Goal: Task Accomplishment & Management: Complete application form

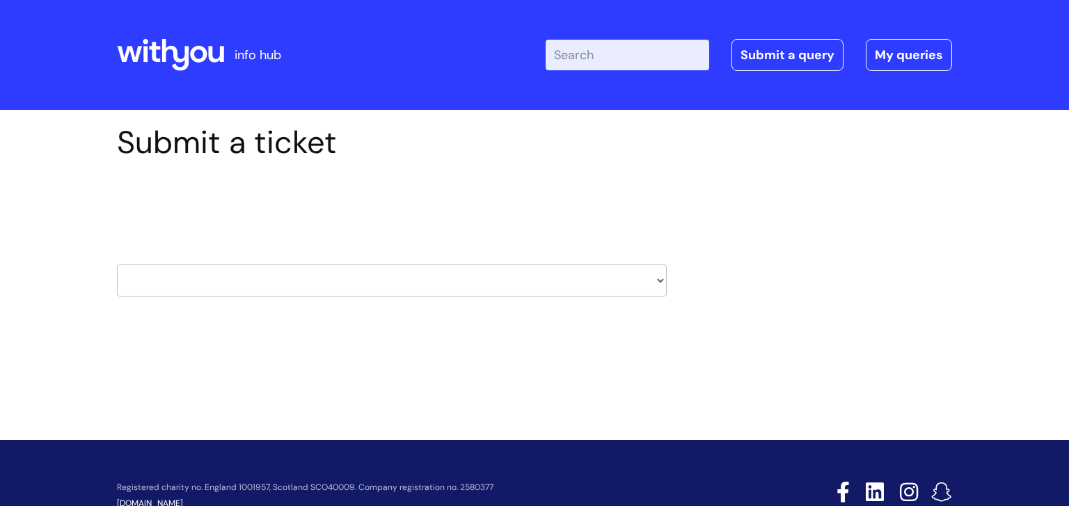
click at [660, 282] on select "HR / People IT and Support Clinical Drug Alerts Finance Accounts Data Support T…" at bounding box center [392, 280] width 550 height 32
select select "payroll"
click at [117, 264] on select "HR / People IT and Support Clinical Drug Alerts Finance Accounts Data Support T…" at bounding box center [392, 280] width 550 height 32
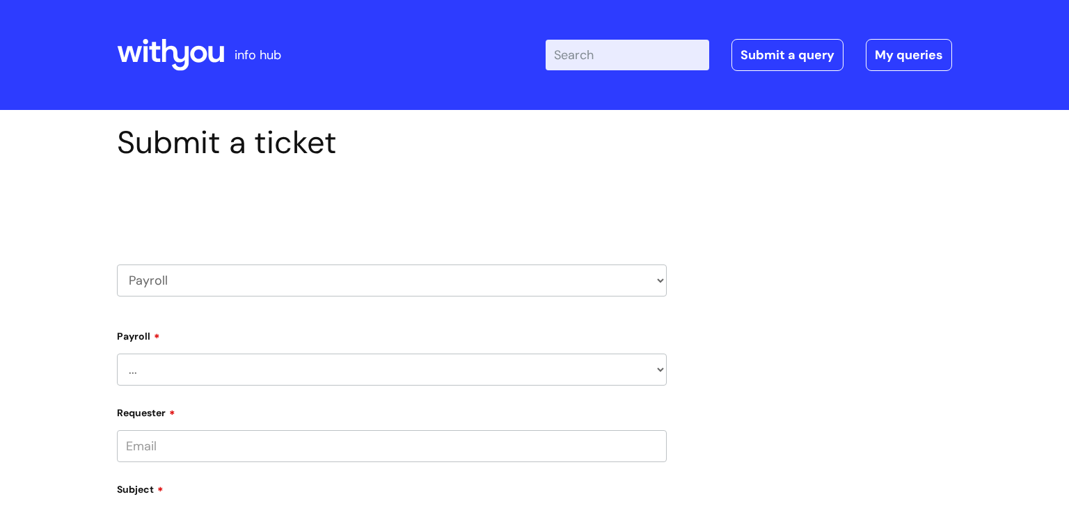
click at [658, 367] on select "... New Hires bank details/starter checklist forms Payroll queries Receiving in…" at bounding box center [392, 370] width 550 height 32
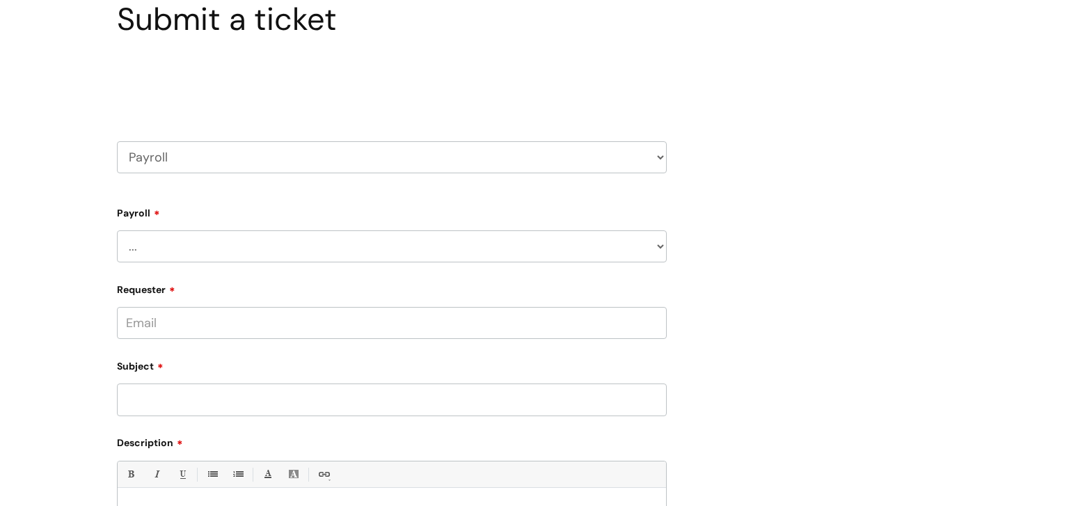
scroll to position [130, 0]
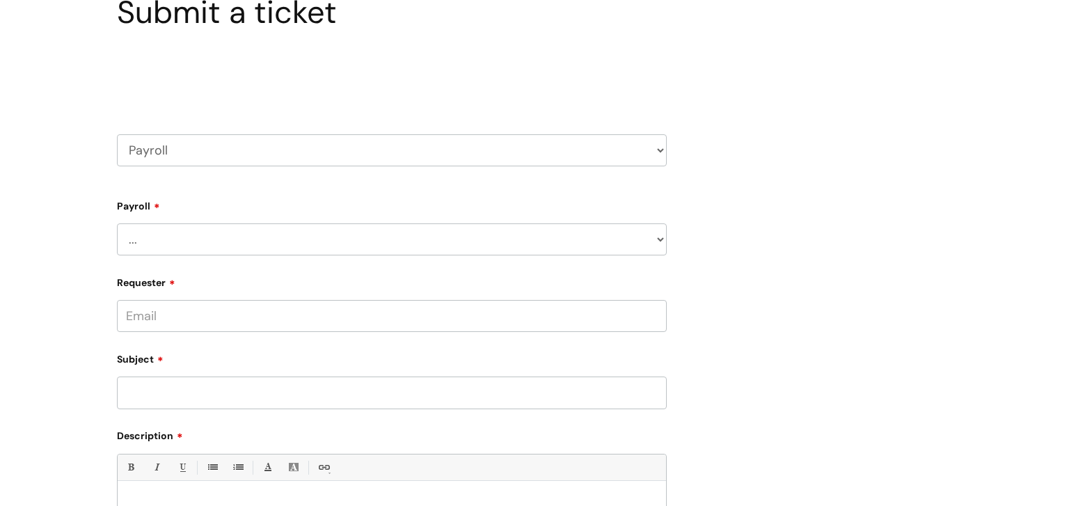
click at [664, 241] on select "... New Hires bank details/starter checklist forms Payroll queries Receiving in…" at bounding box center [392, 239] width 550 height 32
select select "Payroll queries"
click at [117, 223] on select "... New Hires bank details/starter checklist forms Payroll queries Receiving in…" at bounding box center [392, 239] width 550 height 32
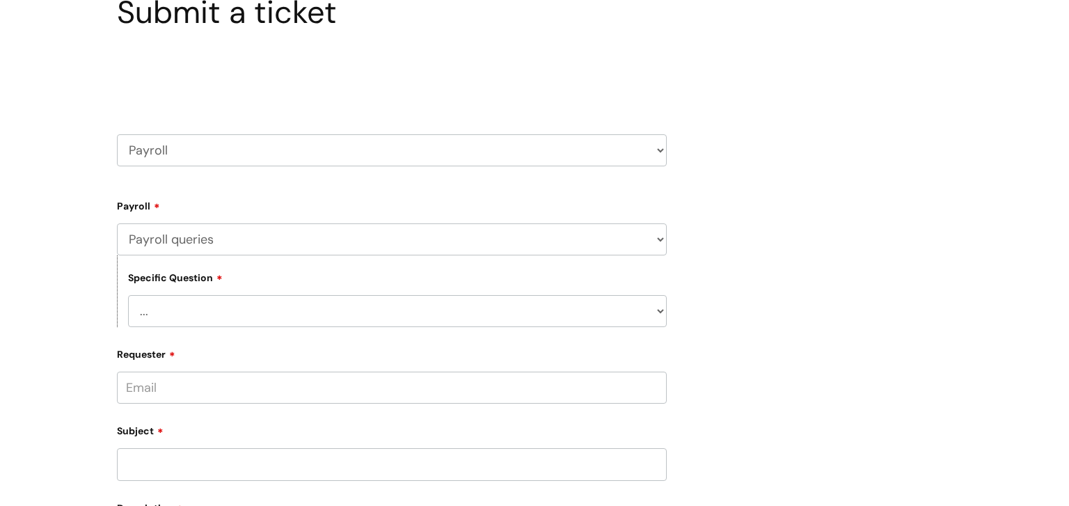
click at [663, 314] on select "... Changes queries Timesheet queries Salary and absence queries" at bounding box center [397, 311] width 539 height 32
select select "Timesheet queries"
click at [128, 295] on select "... Changes queries Timesheet queries Salary and absence queries" at bounding box center [397, 311] width 539 height 32
click at [664, 314] on select "... Changes queries Timesheet queries Salary and absence queries" at bounding box center [397, 311] width 539 height 32
click at [128, 295] on select "... Changes queries Timesheet queries Salary and absence queries" at bounding box center [397, 311] width 539 height 32
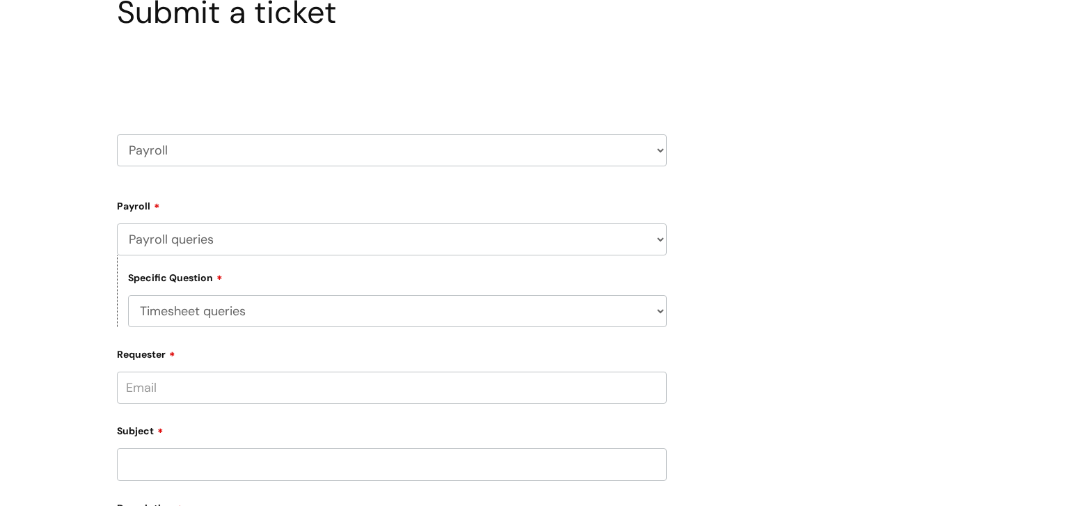
click at [358, 384] on input "Requester" at bounding box center [392, 388] width 550 height 32
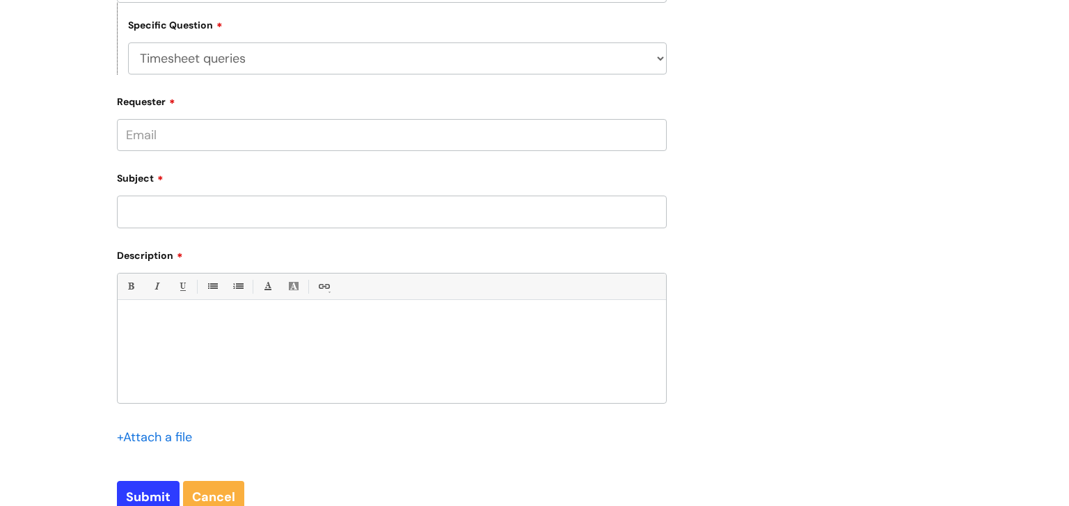
scroll to position [400, 0]
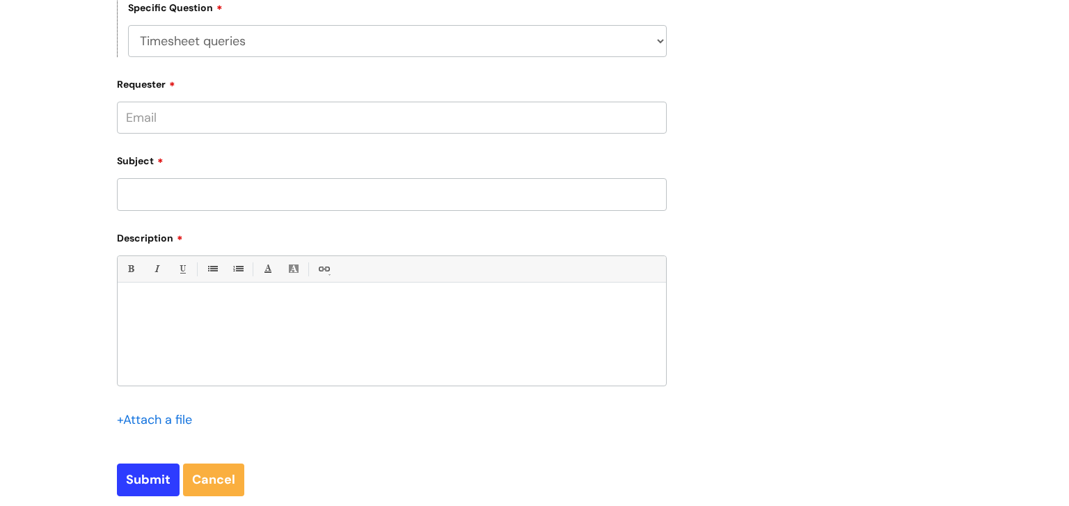
paste div
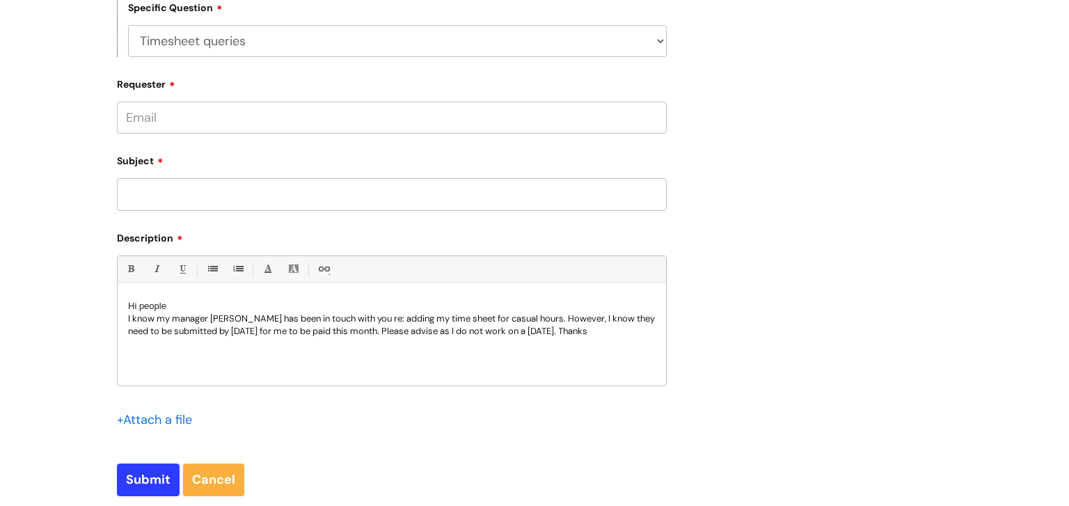
click at [274, 119] on input "Requester" at bounding box center [392, 118] width 550 height 32
type input "pauline.mccarron@wearewithyou.org.uk"
click at [190, 194] on div "Subject" at bounding box center [392, 180] width 550 height 62
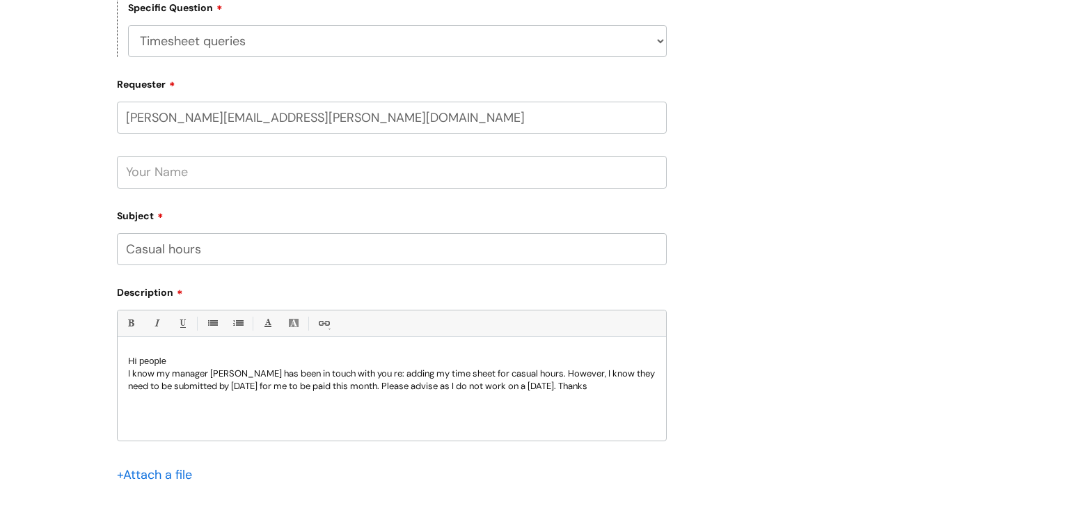
type input "Casual hours"
drag, startPoint x: 133, startPoint y: 170, endPoint x: 140, endPoint y: 166, distance: 8.1
click at [134, 170] on input "text" at bounding box center [392, 172] width 550 height 32
type input "Pauline McCarron"
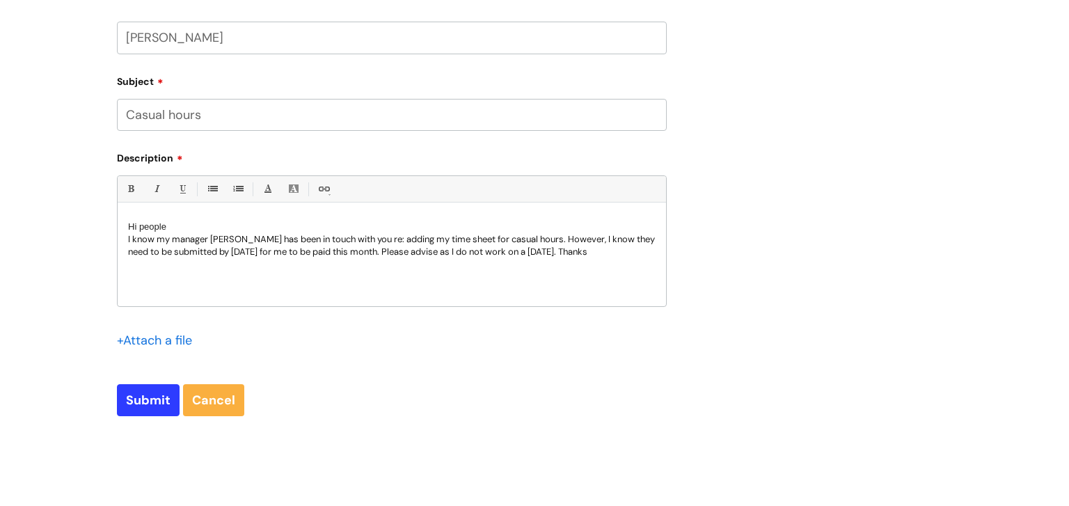
scroll to position [537, 0]
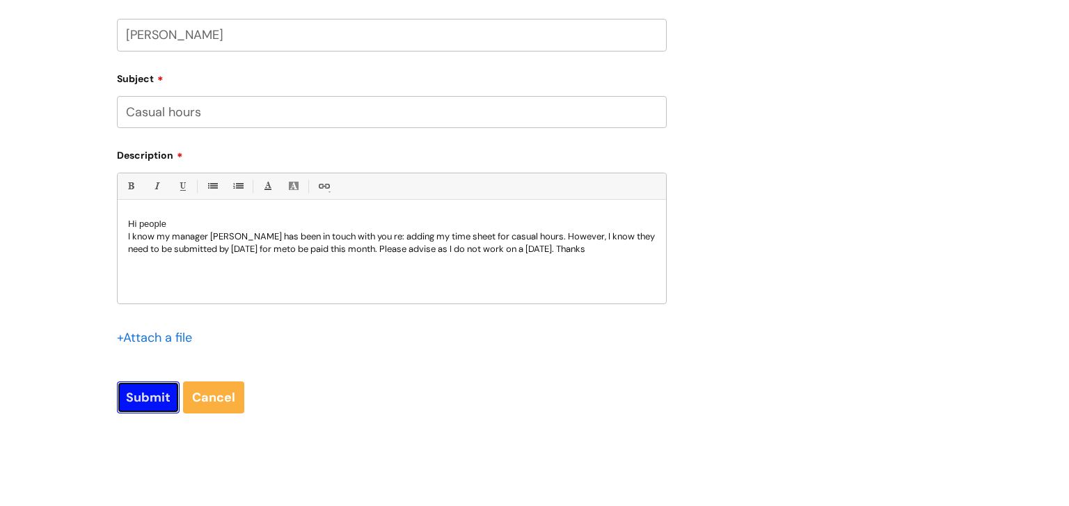
click at [159, 396] on input "Submit" at bounding box center [148, 397] width 63 height 32
type input "Please Wait..."
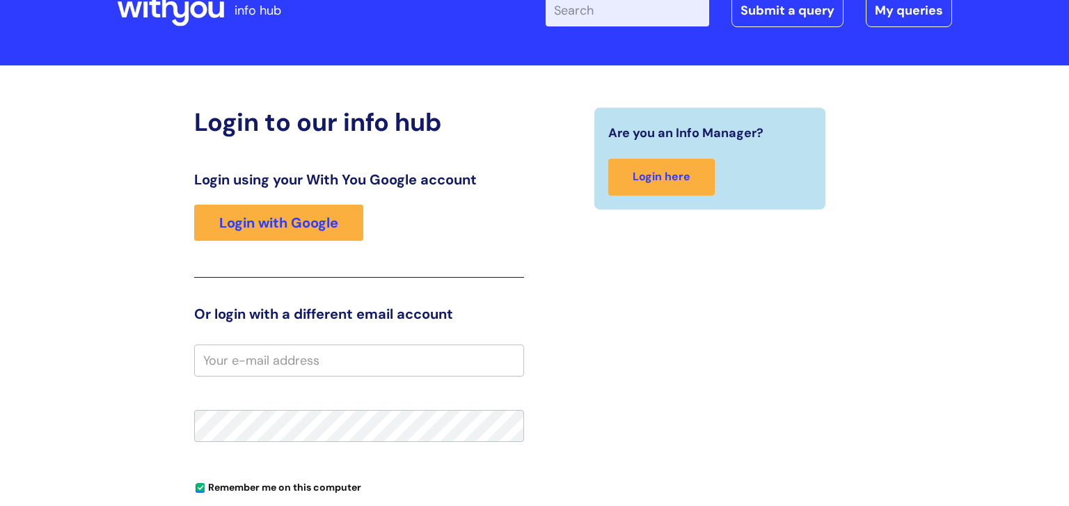
scroll to position [80, 0]
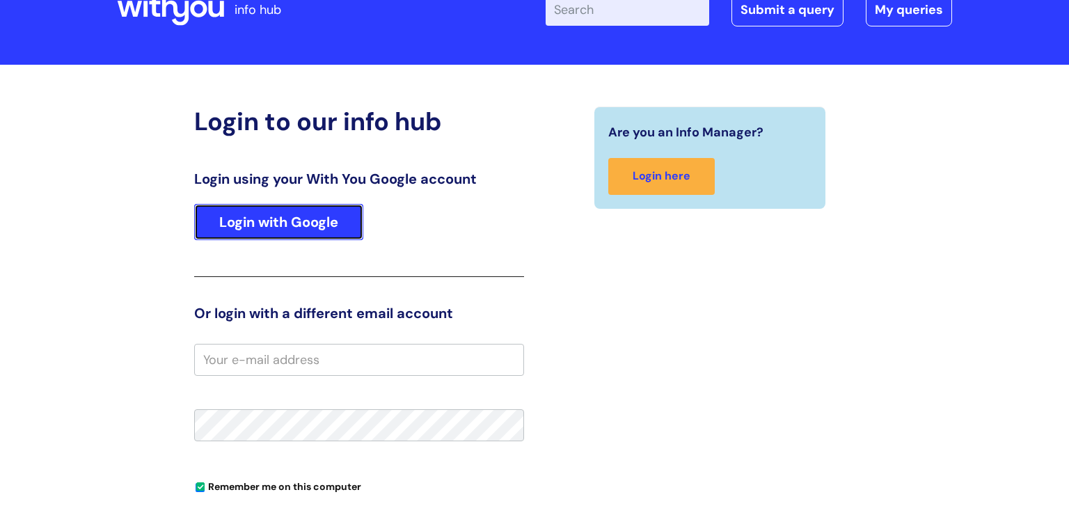
click at [286, 221] on link "Login with Google" at bounding box center [278, 222] width 169 height 36
